Goal: Task Accomplishment & Management: Complete application form

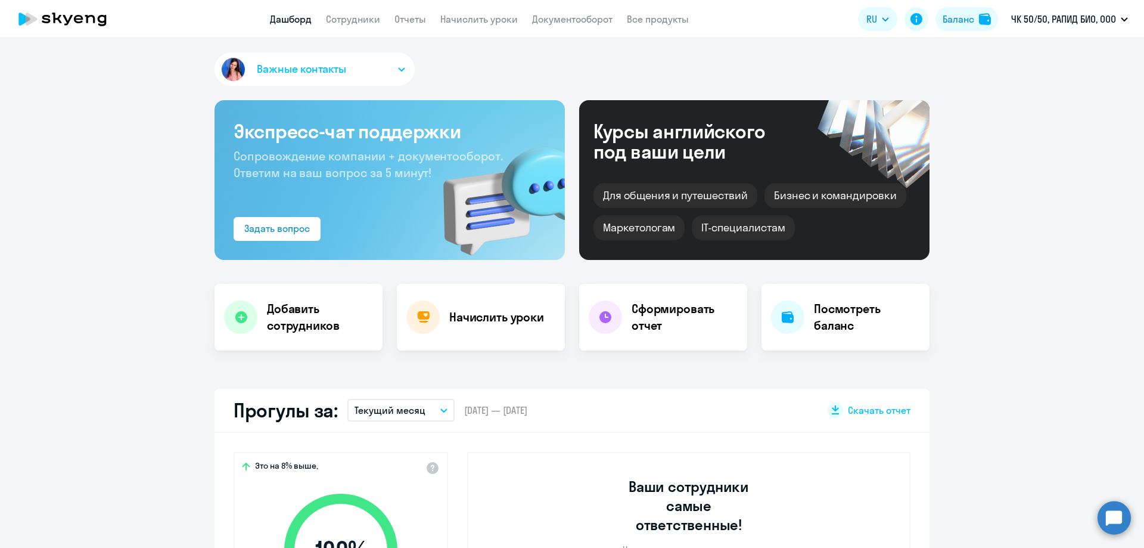
select select "30"
click at [345, 20] on link "Сотрудники" at bounding box center [353, 19] width 54 height 12
select select "30"
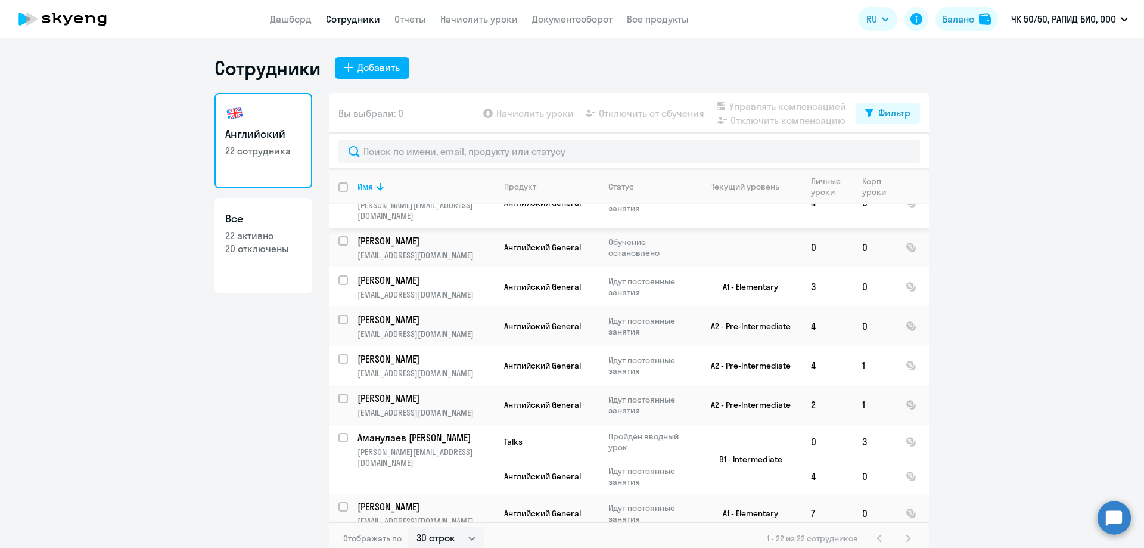
scroll to position [667, 0]
click at [259, 257] on link "Все 22 активно 20 отключены" at bounding box center [263, 245] width 98 height 95
select select "30"
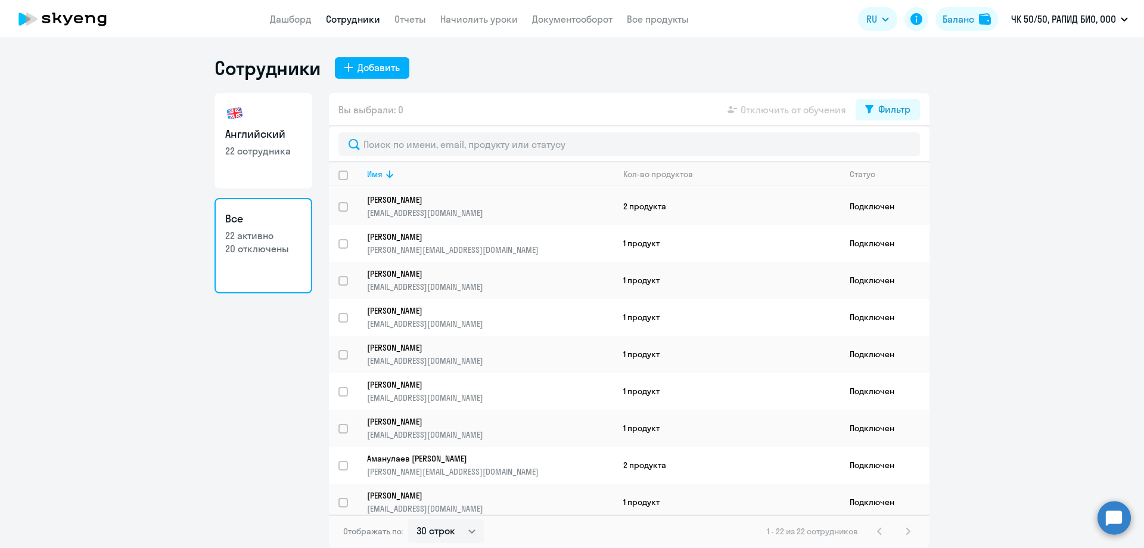
scroll to position [485, 0]
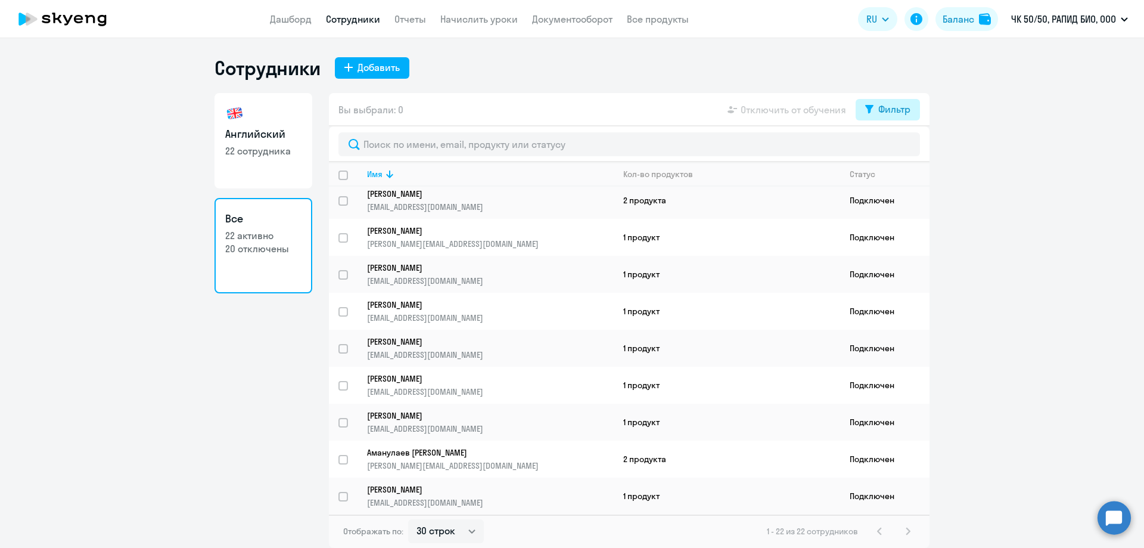
click at [880, 111] on div "Фильтр" at bounding box center [894, 109] width 32 height 14
click at [894, 145] on span at bounding box center [900, 148] width 20 height 12
click at [890, 148] on input "checkbox" at bounding box center [890, 148] width 1 height 1
checkbox input "true"
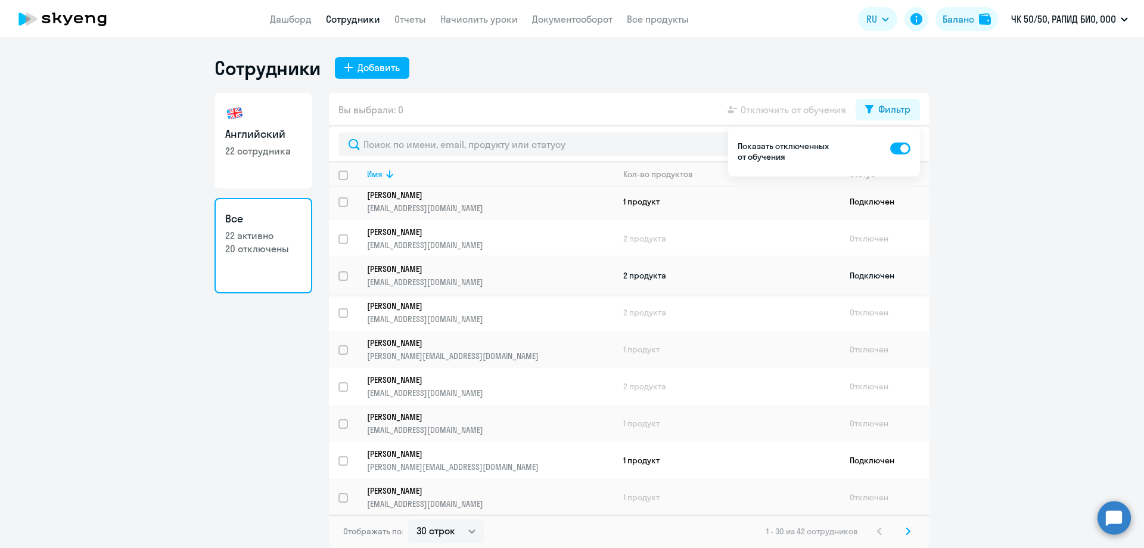
scroll to position [781, 0]
click at [385, 71] on div "Добавить" at bounding box center [378, 67] width 42 height 14
select select "english_adult_not_native_speaker"
select select "3"
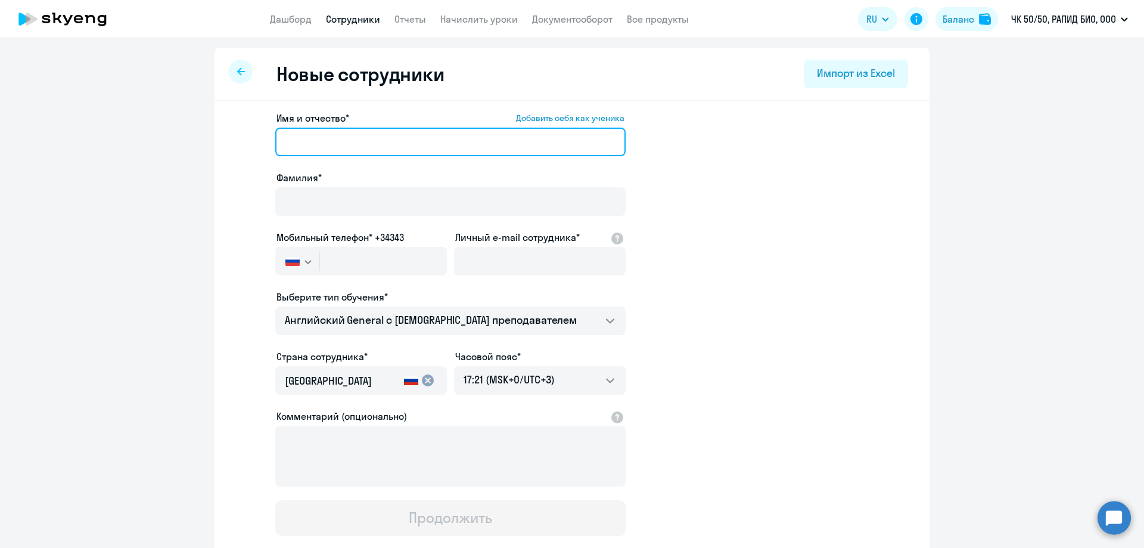
click at [341, 144] on input "Имя и отчество* Добавить себя как ученика" at bounding box center [450, 142] width 350 height 29
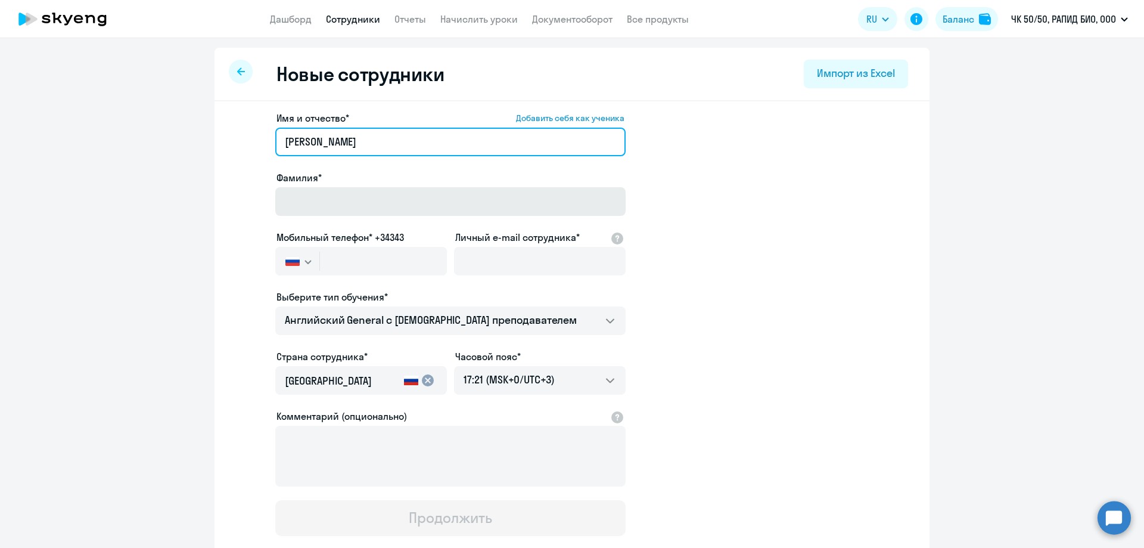
type input "[PERSON_NAME]"
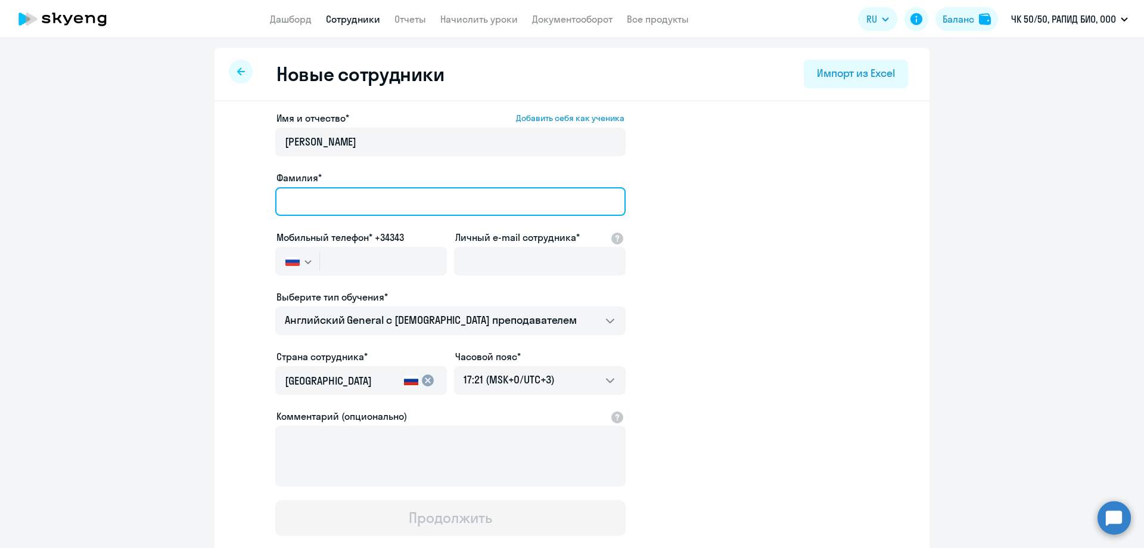
click at [406, 198] on input "Фамилия*" at bounding box center [450, 201] width 350 height 29
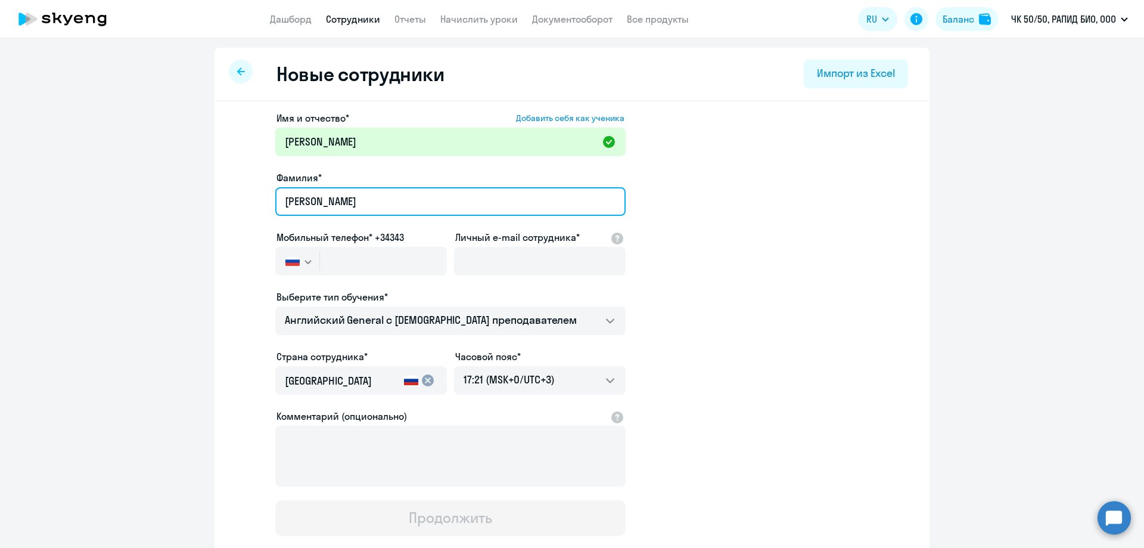
type input "[PERSON_NAME]"
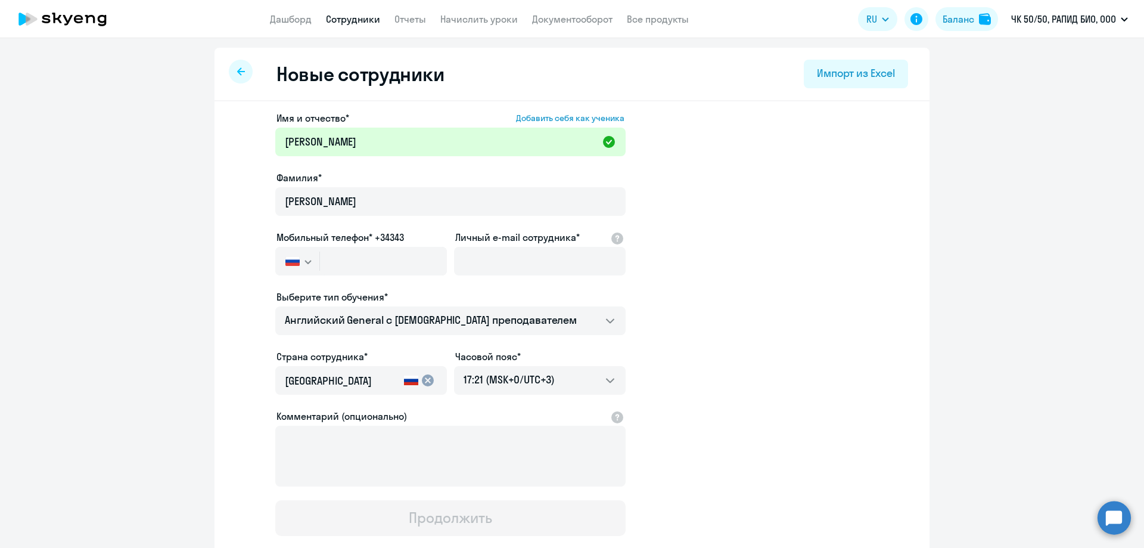
drag, startPoint x: 78, startPoint y: 268, endPoint x: 74, endPoint y: 31, distance: 236.6
click at [77, 263] on ng-component "Новые сотрудники Импорт из Excel Имя и отчество* Добавить себя как ученика [PER…" at bounding box center [572, 336] width 1144 height 577
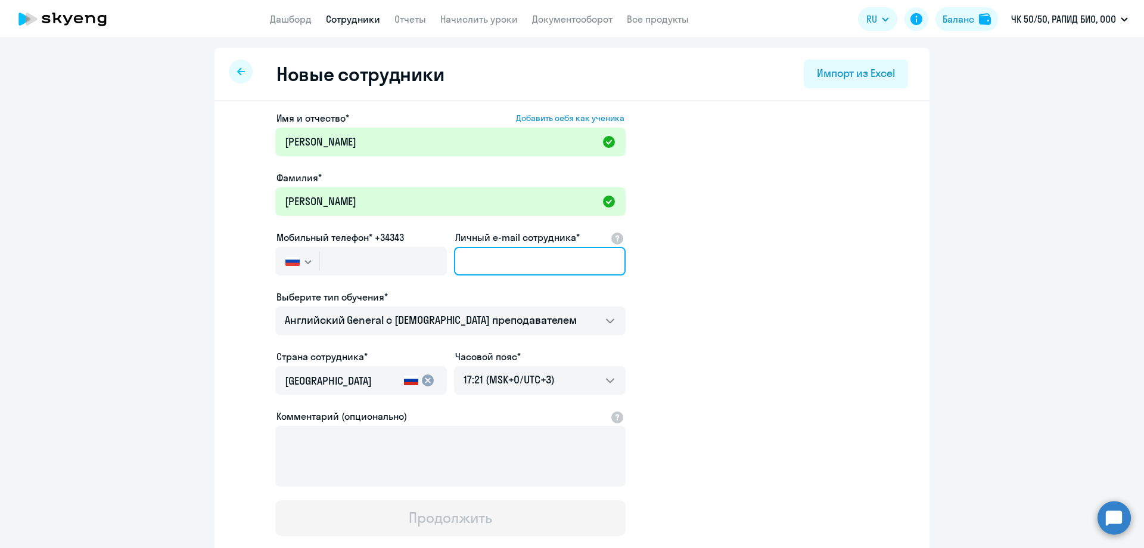
click at [492, 262] on input "Личный e-mail сотрудника*" at bounding box center [540, 261] width 172 height 29
paste input "[EMAIL_ADDRESS][DOMAIN_NAME]"
type input "[EMAIL_ADDRESS][DOMAIN_NAME]"
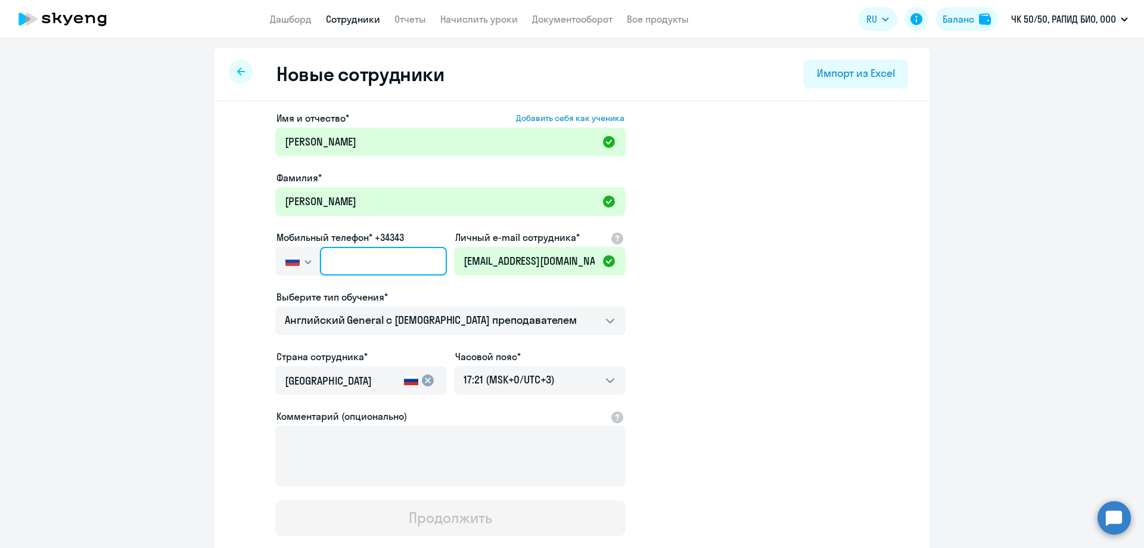
click at [405, 262] on input "text" at bounding box center [383, 261] width 127 height 29
paste input "[PHONE_NUMBER]"
type input "[PHONE_NUMBER]"
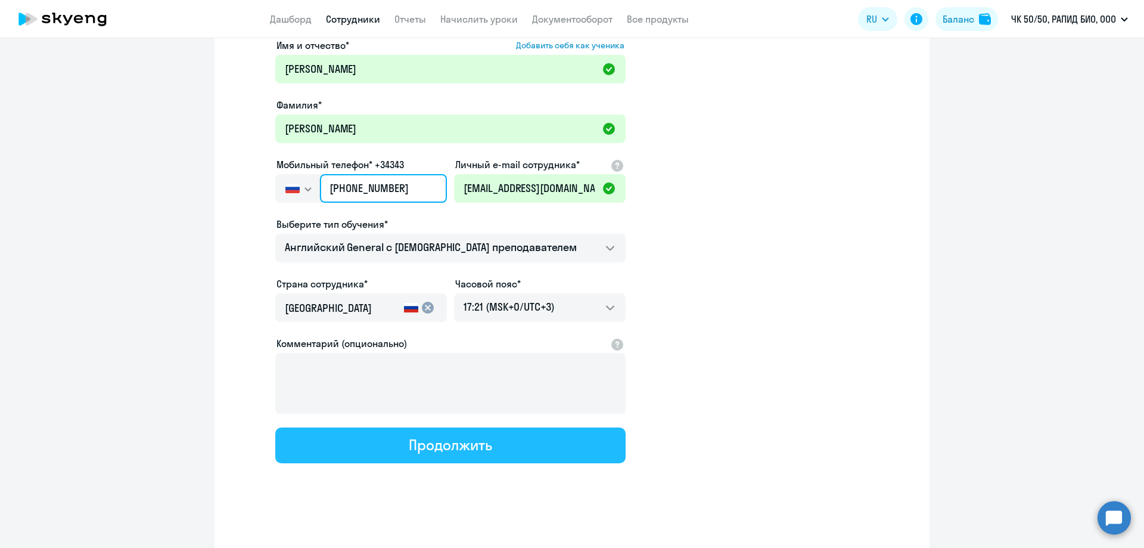
scroll to position [77, 0]
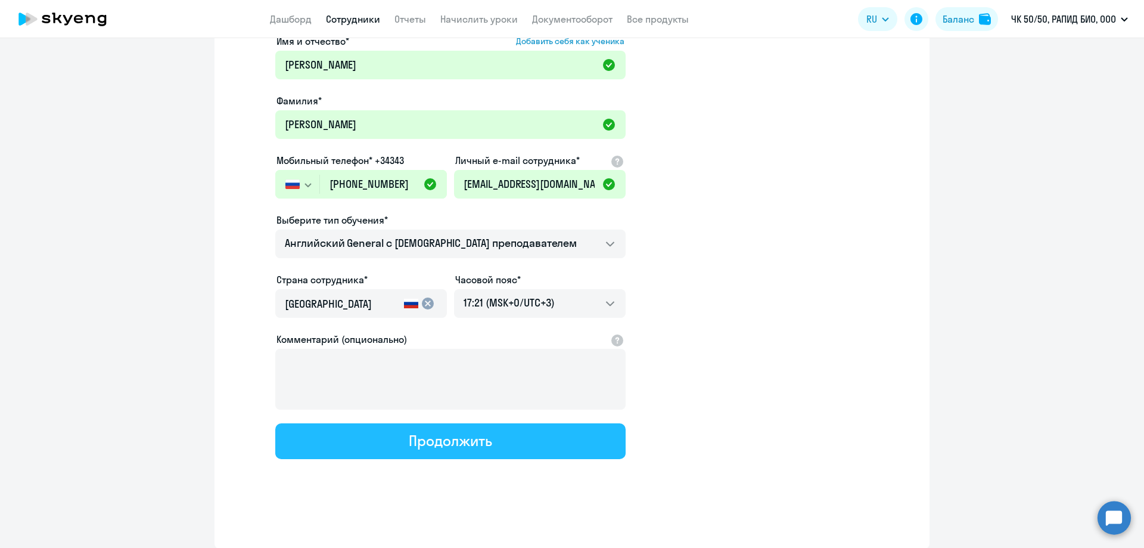
click at [465, 447] on div "Продолжить" at bounding box center [450, 440] width 83 height 19
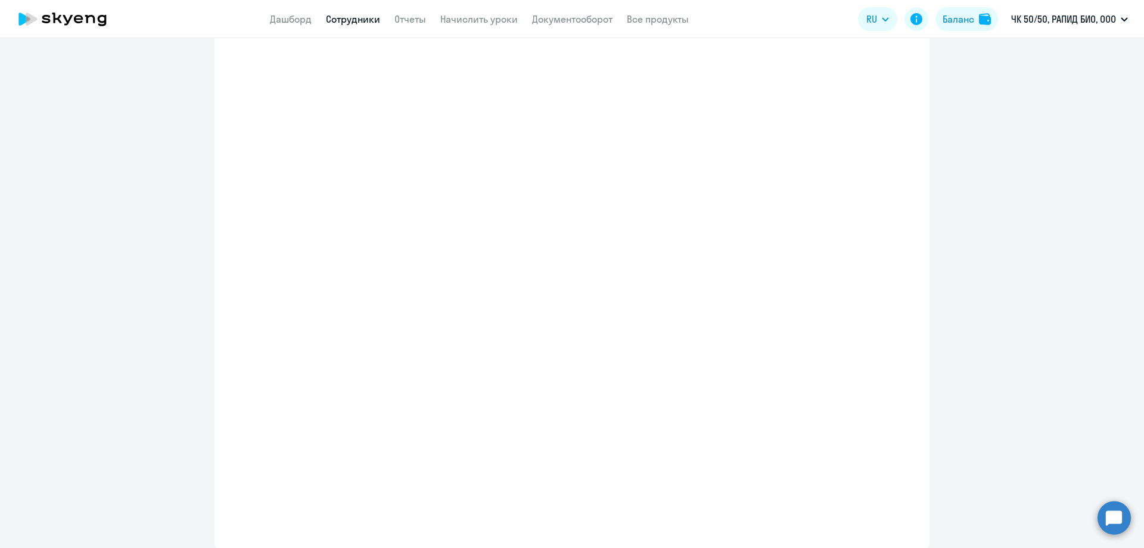
select select "english_adult_not_native_speaker"
select select "3"
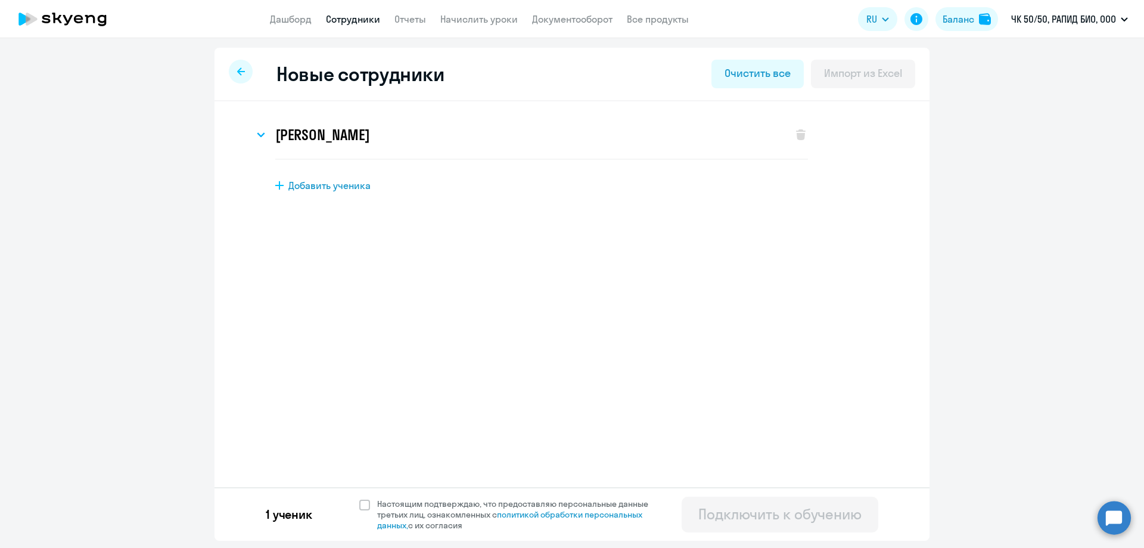
click at [327, 186] on span "Добавить ученика" at bounding box center [329, 185] width 82 height 13
select select "english_adult_not_native_speaker"
select select "3"
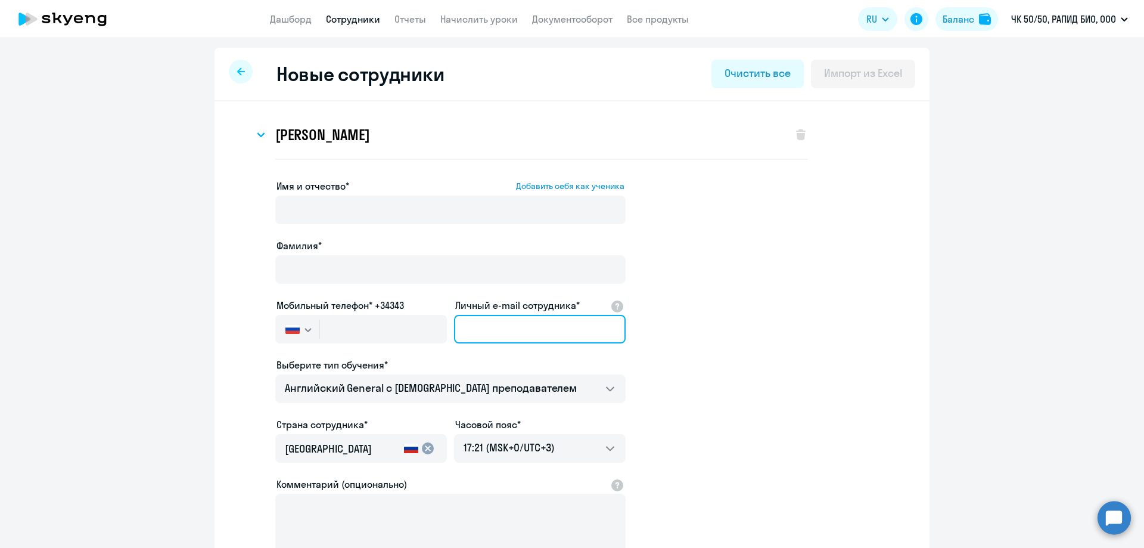
click at [473, 319] on input "Личный e-mail сотрудника*" at bounding box center [540, 329] width 172 height 29
paste input "[EMAIL_ADDRESS][DOMAIN_NAME]"
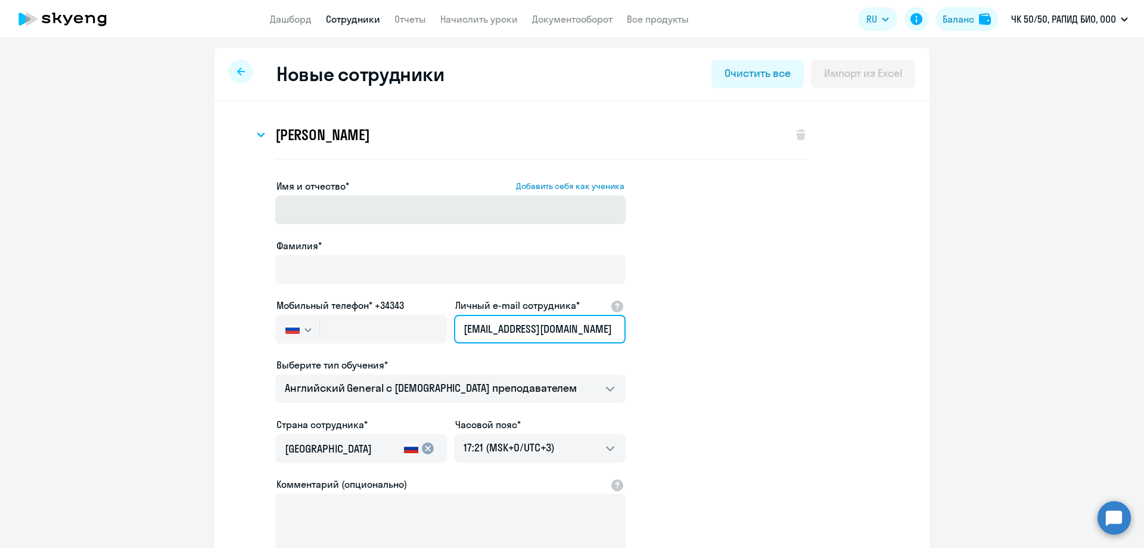
type input "[EMAIL_ADDRESS][DOMAIN_NAME]"
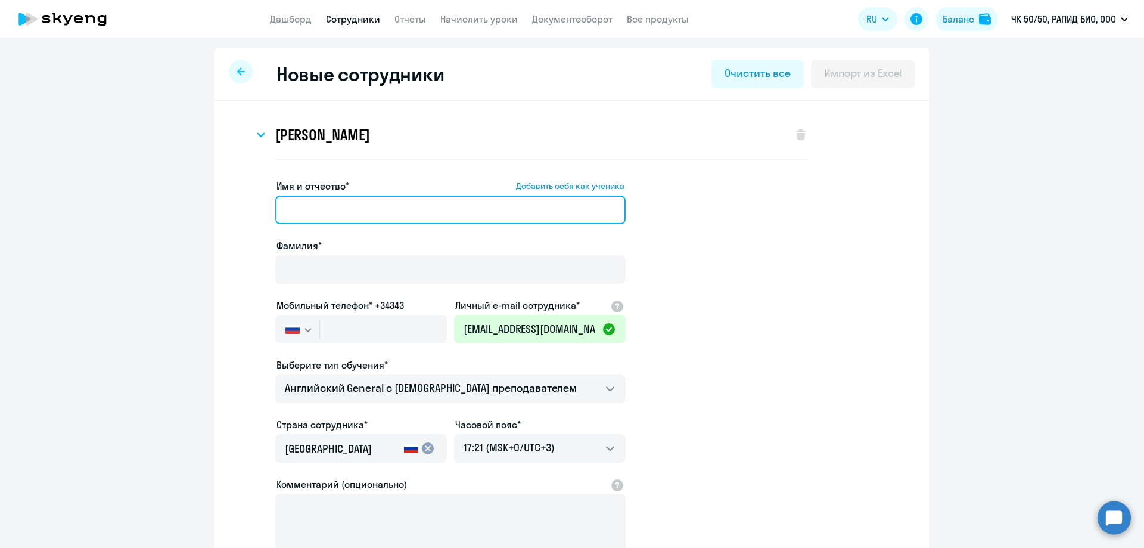
click at [337, 206] on input "Имя и отчество* Добавить себя как ученика" at bounding box center [450, 209] width 350 height 29
type input "Юлия"
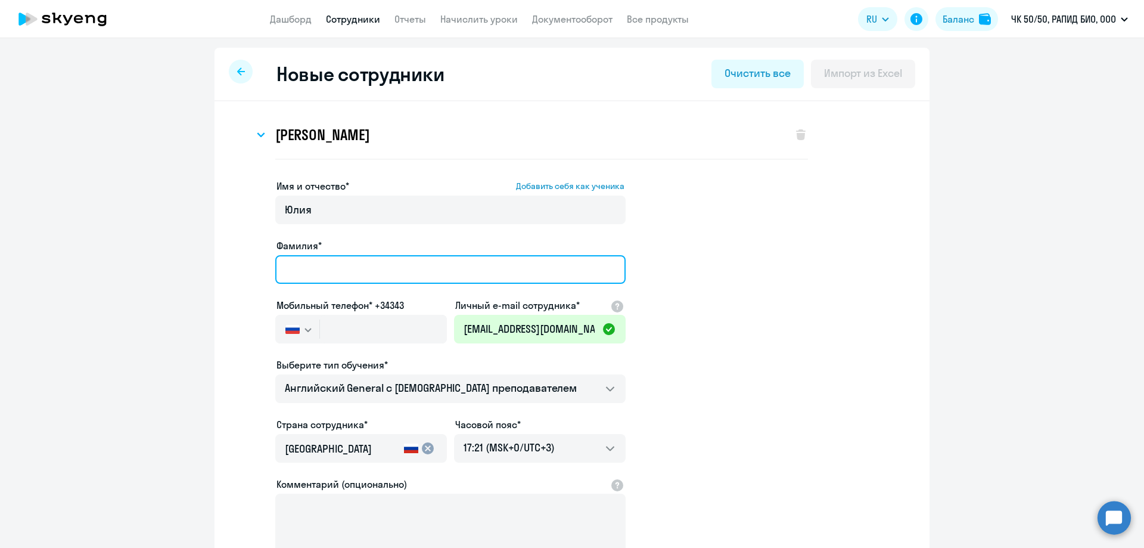
click at [299, 278] on input "Фамилия*" at bounding box center [450, 269] width 350 height 29
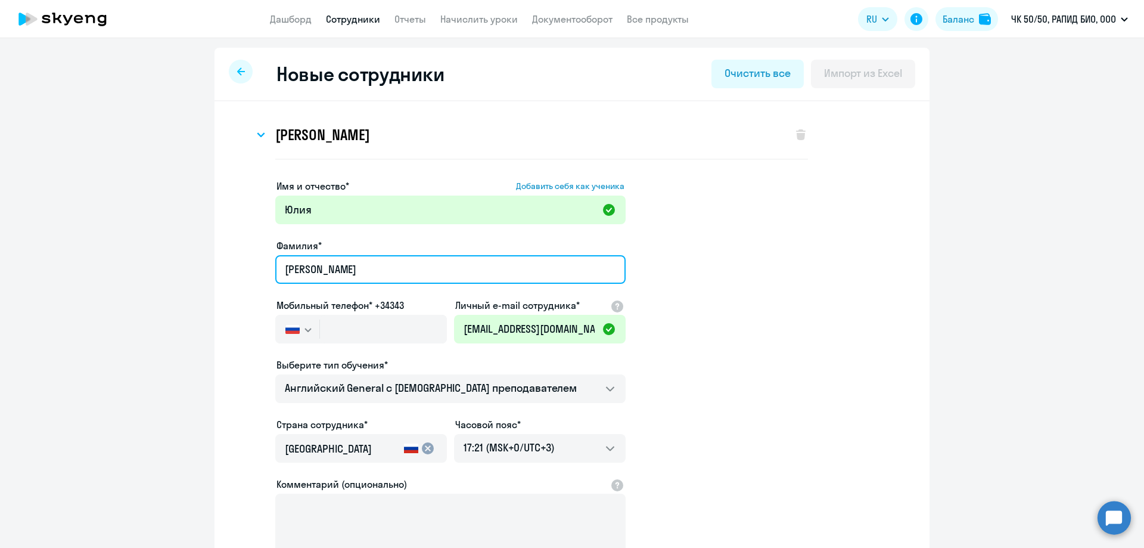
type input "[PERSON_NAME]"
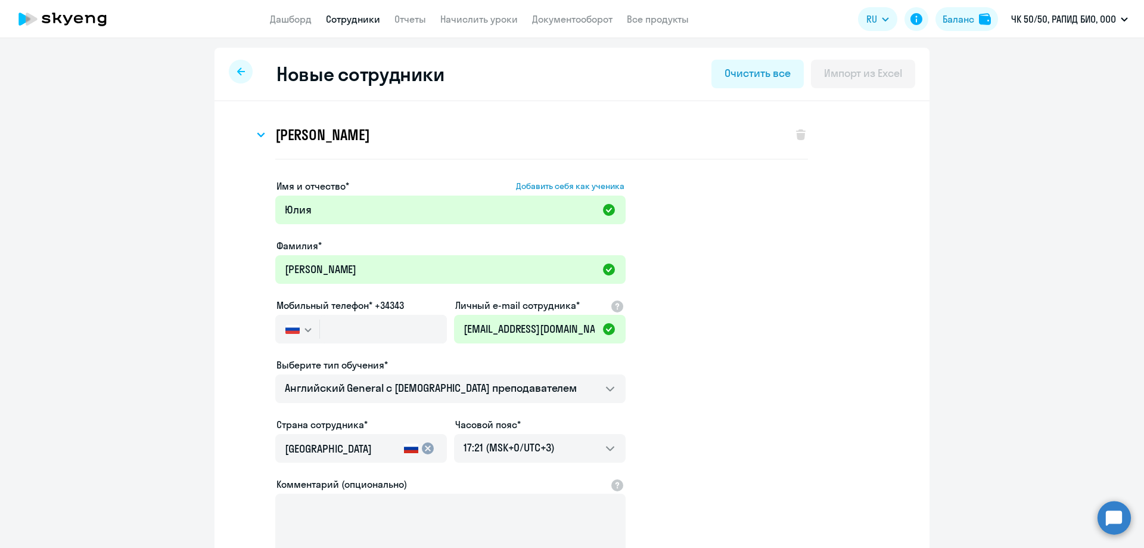
click at [738, 307] on app-new-student-form "Имя и отчество* Добавить себя как ученика [PERSON_NAME]* [PERSON_NAME] Мобильны…" at bounding box center [572, 391] width 677 height 425
click at [332, 331] on input "text" at bounding box center [383, 329] width 127 height 29
paste input "[PHONE_NUMBER]"
type input "[PHONE_NUMBER]"
click at [700, 391] on app-new-student-form "Имя и отчество* Добавить себя как ученика [PERSON_NAME]* [PERSON_NAME] Мобильны…" at bounding box center [572, 391] width 677 height 425
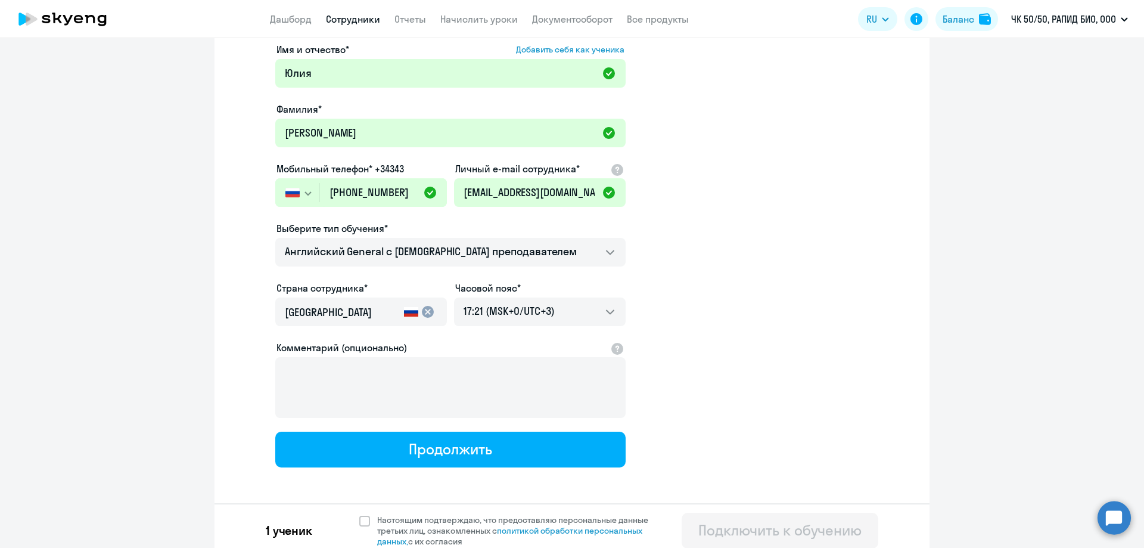
scroll to position [145, 0]
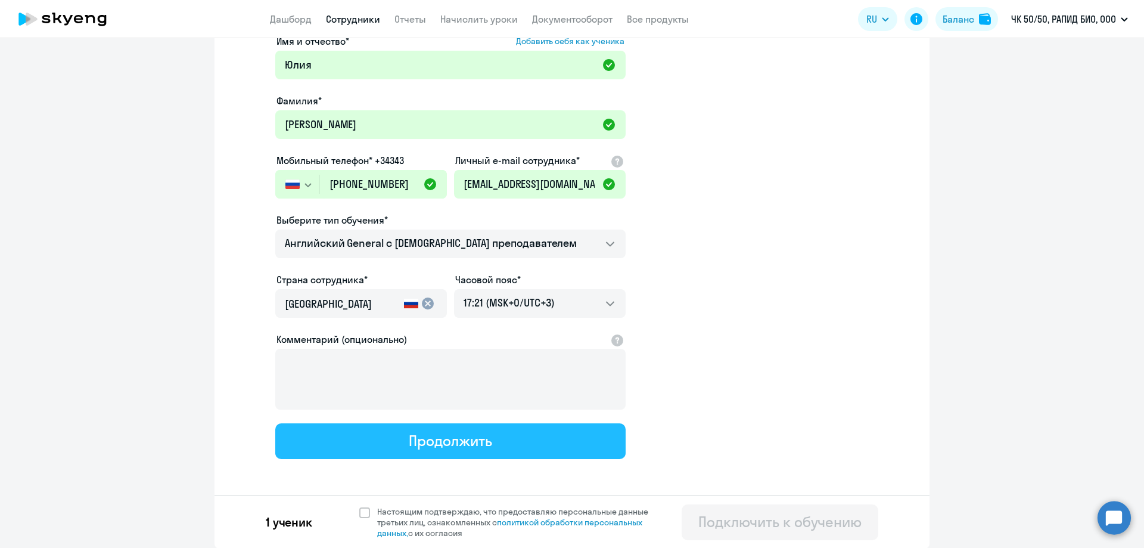
click at [422, 452] on button "Продолжить" at bounding box center [450, 441] width 350 height 36
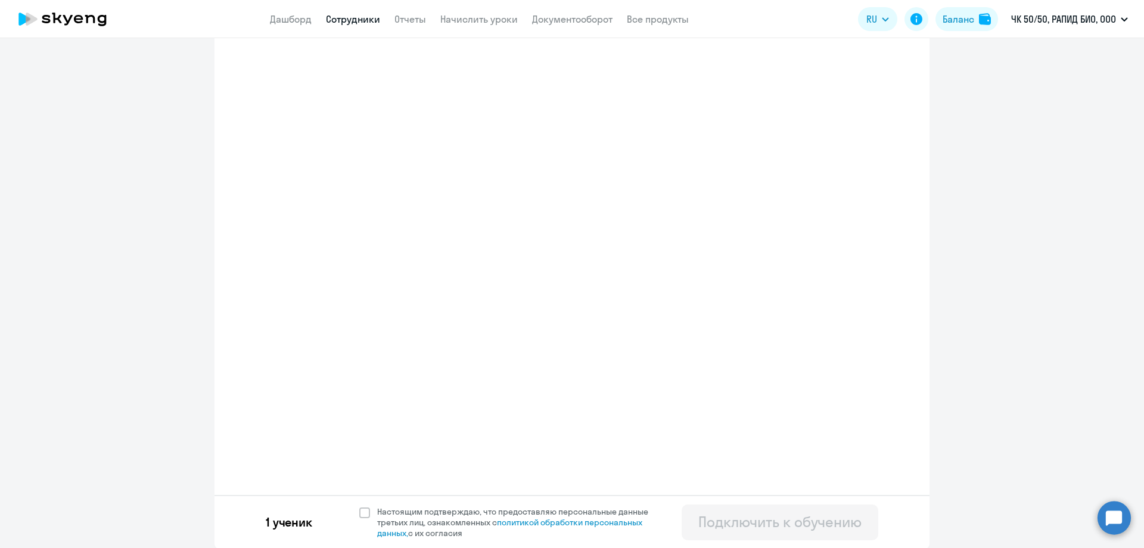
select select "english_adult_not_native_speaker"
select select "3"
select select "english_adult_not_native_speaker"
select select "3"
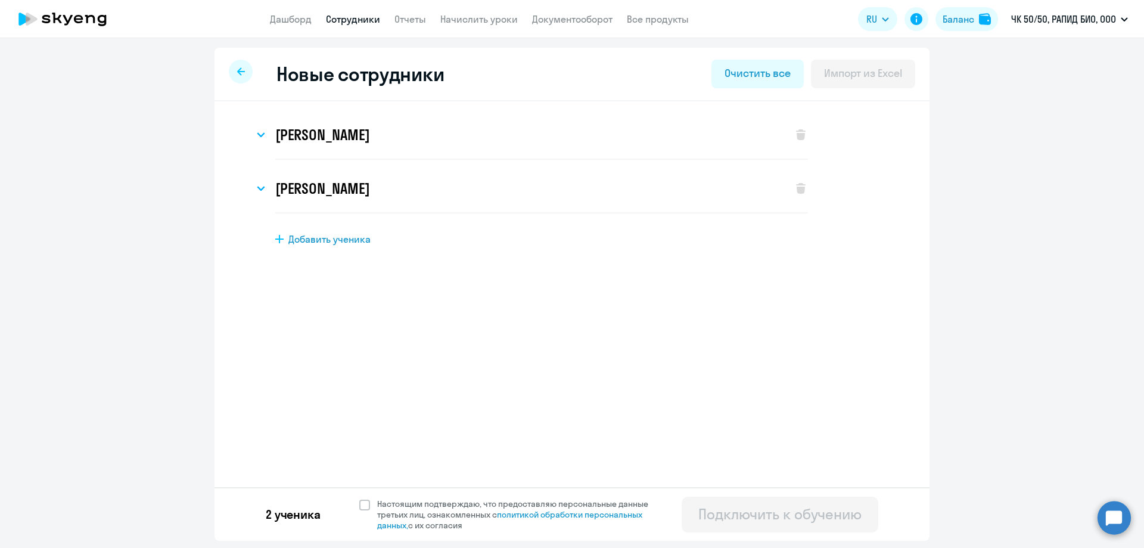
scroll to position [0, 0]
click at [365, 505] on span at bounding box center [364, 504] width 11 height 11
click at [359, 498] on input "Настоящим подтверждаю, что предоставляю персональные данные третьих лиц, ознако…" at bounding box center [359, 498] width 1 height 1
checkbox input "true"
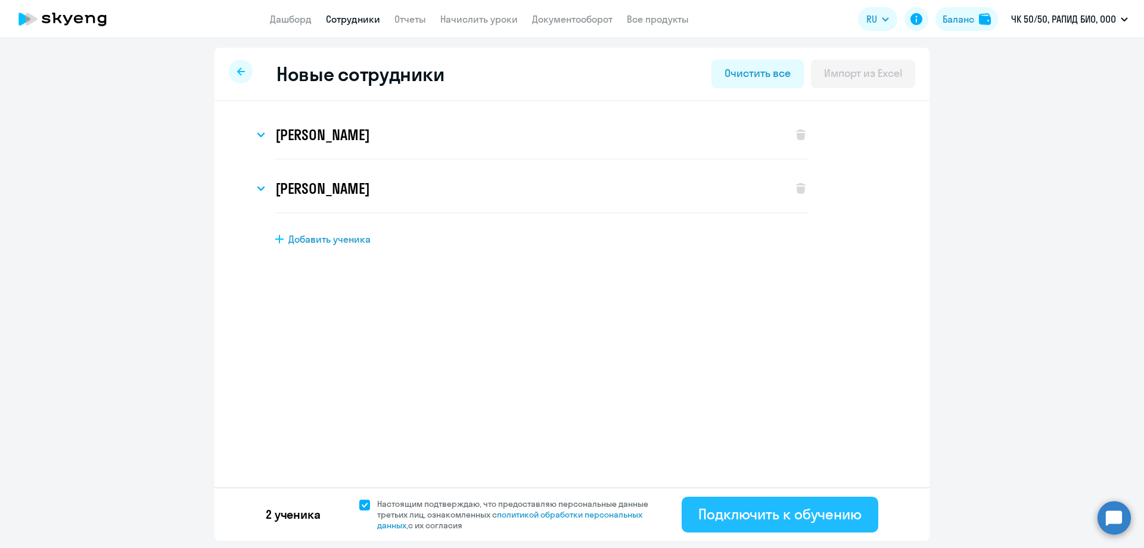
click at [766, 516] on div "Подключить к обучению" at bounding box center [779, 513] width 163 height 19
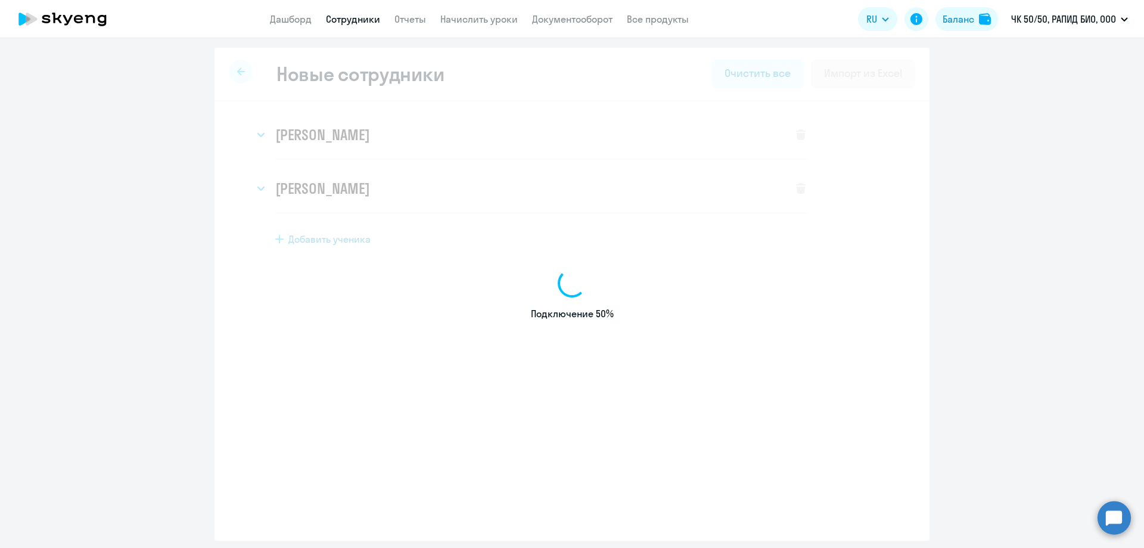
select select "english_adult_not_native_speaker"
select select "3"
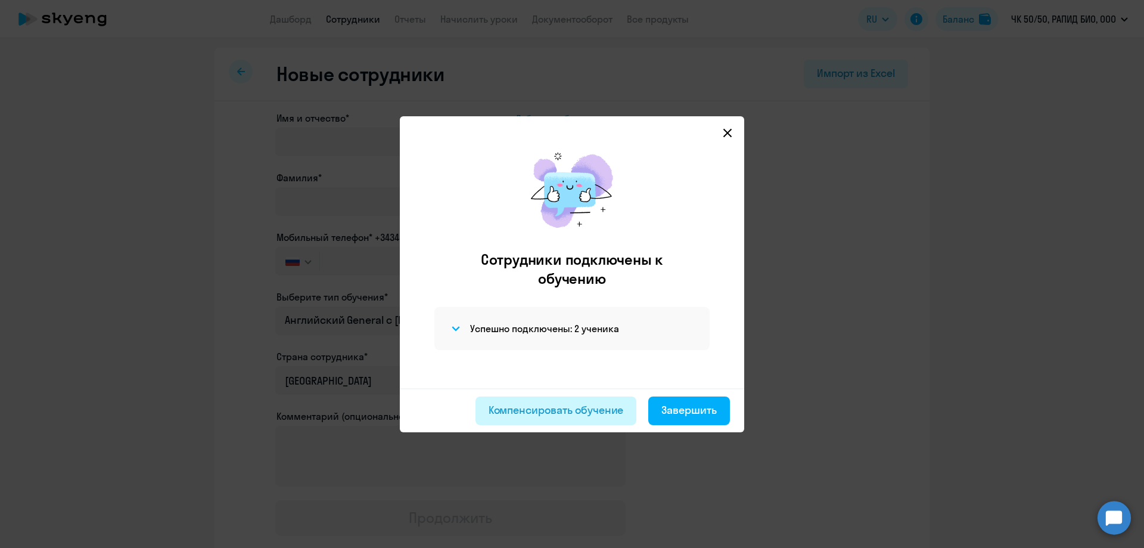
click at [554, 423] on button "Компенсировать обучение" at bounding box center [555, 410] width 161 height 29
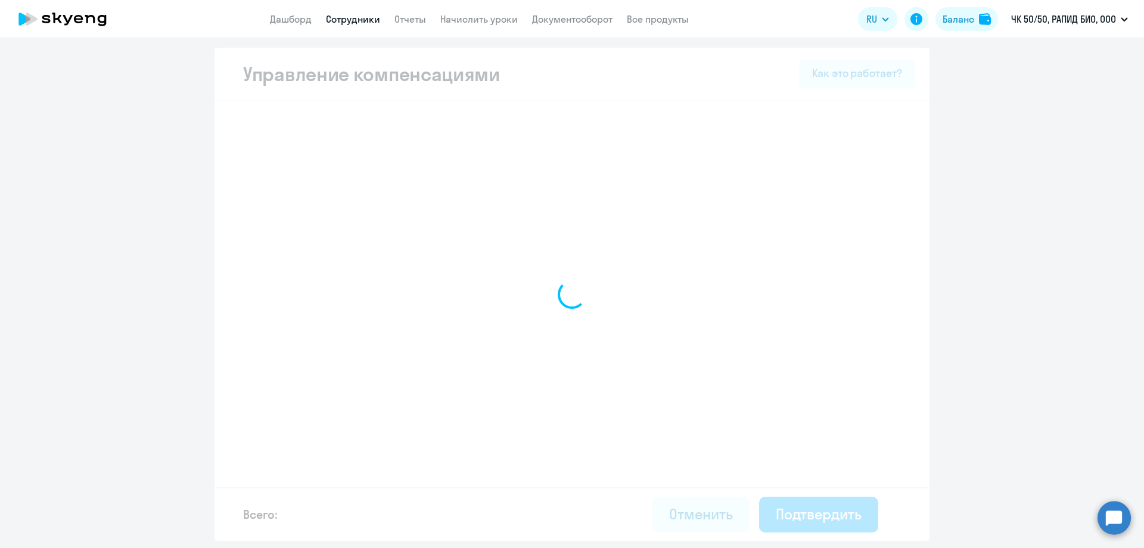
select select "MONTHLY"
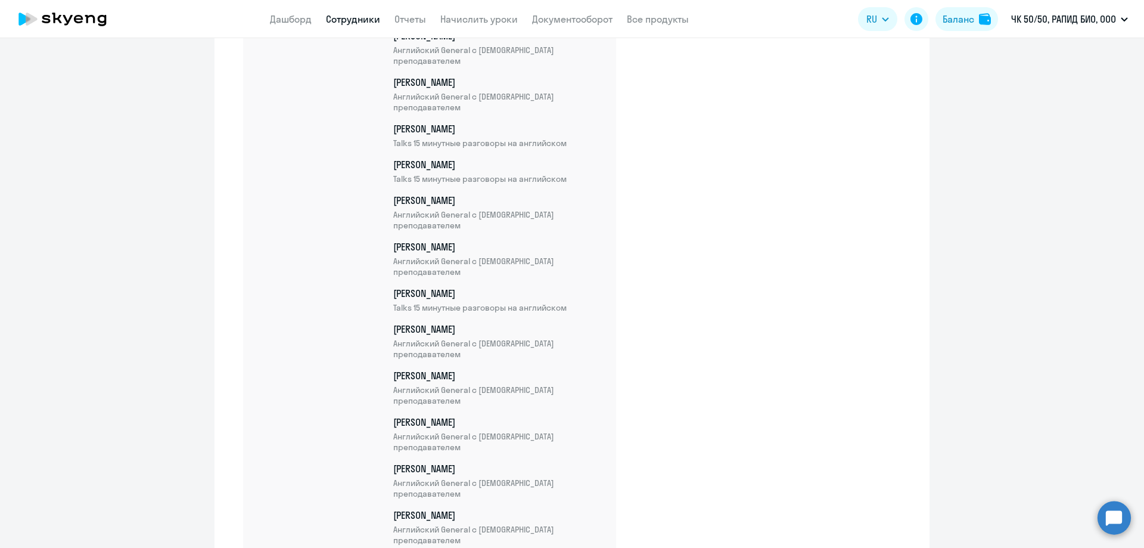
scroll to position [1217, 0]
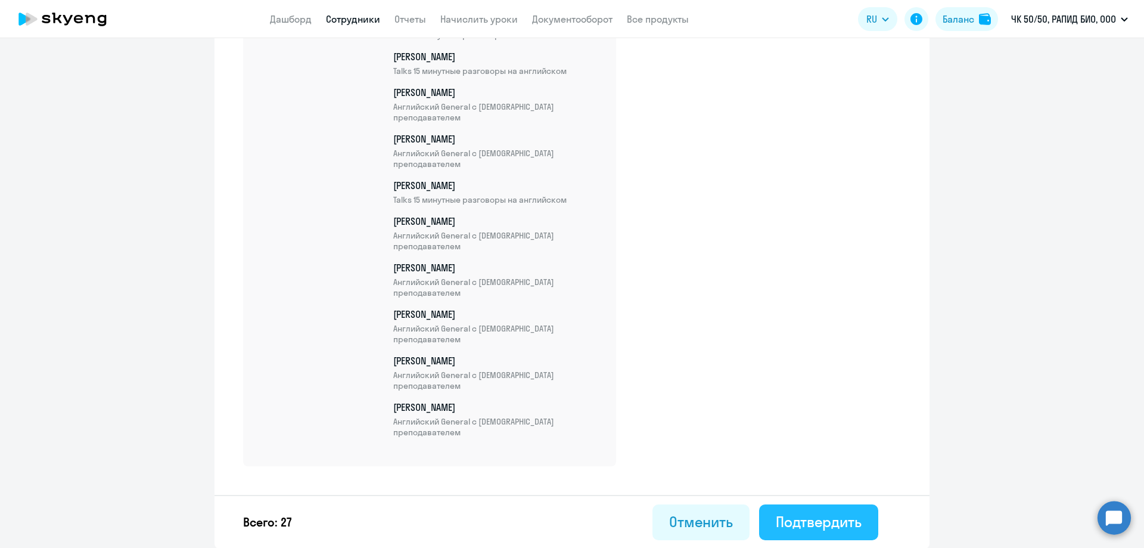
click at [832, 519] on div "Подтвердить" at bounding box center [819, 521] width 86 height 19
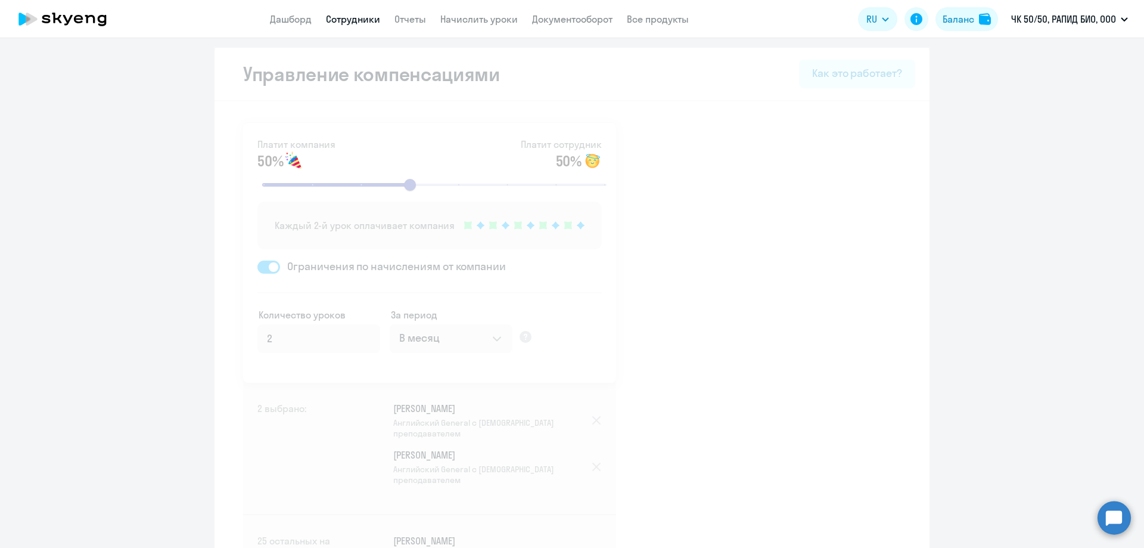
select select "30"
